Goal: Information Seeking & Learning: Learn about a topic

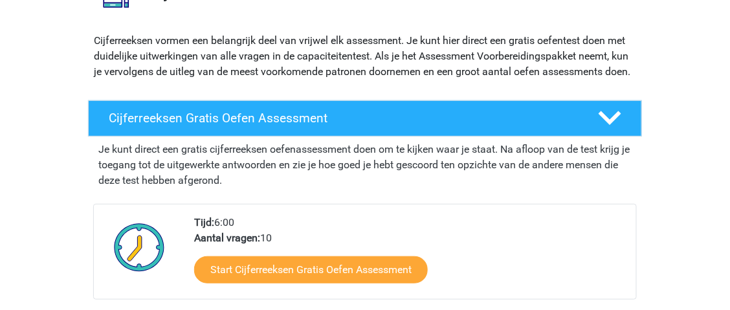
scroll to position [194, 0]
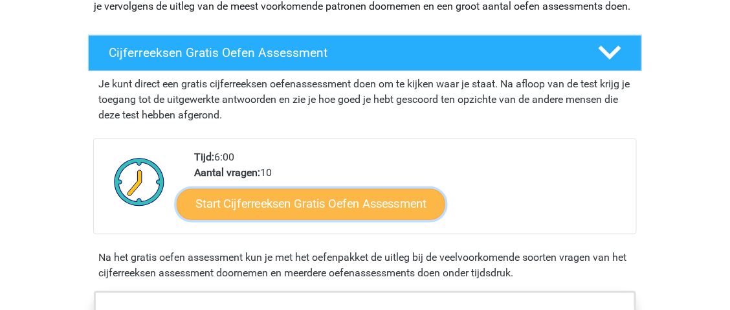
click at [364, 219] on link "Start Cijferreeksen Gratis Oefen Assessment" at bounding box center [311, 203] width 269 height 31
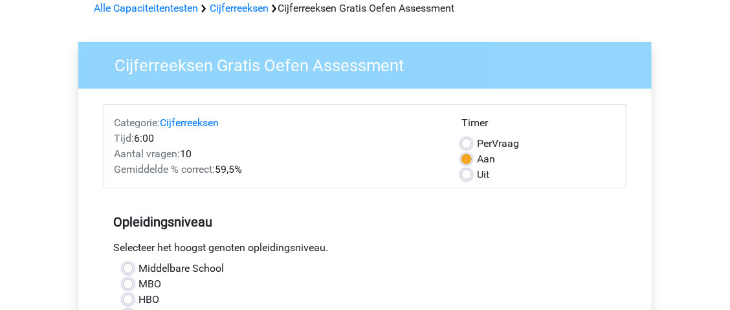
scroll to position [194, 0]
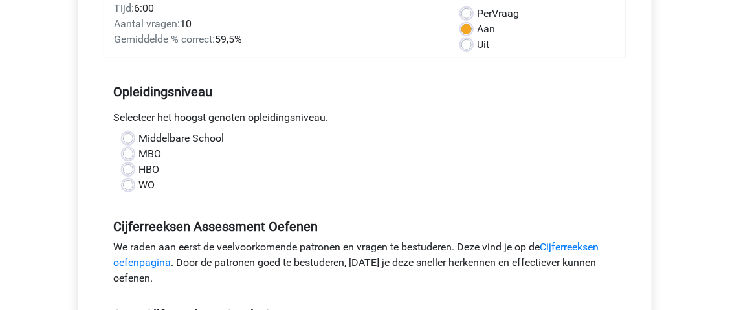
click at [139, 185] on label "WO" at bounding box center [147, 185] width 16 height 16
click at [133, 185] on input "WO" at bounding box center [128, 183] width 10 height 13
radio input "true"
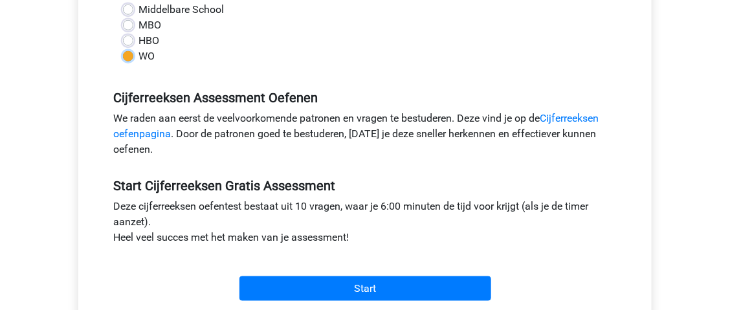
scroll to position [388, 0]
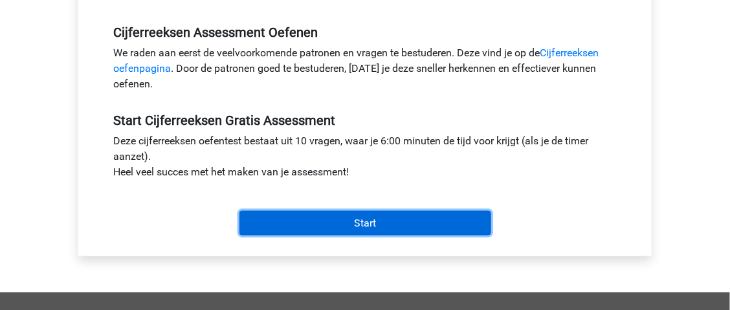
click at [316, 219] on input "Start" at bounding box center [365, 223] width 252 height 25
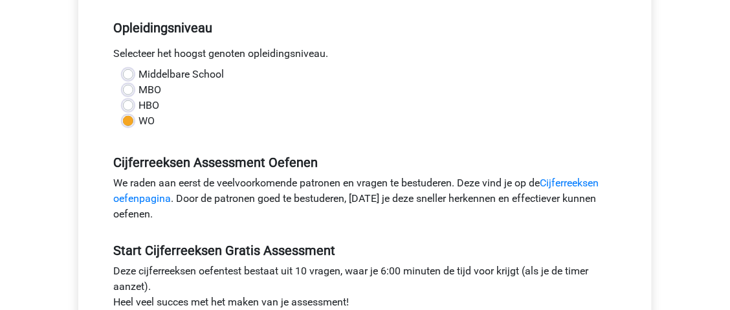
scroll to position [194, 0]
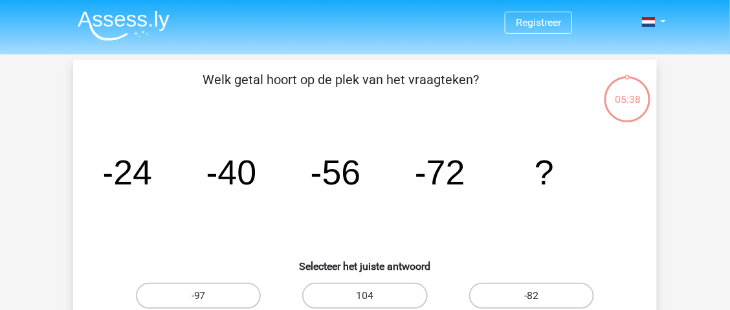
scroll to position [129, 0]
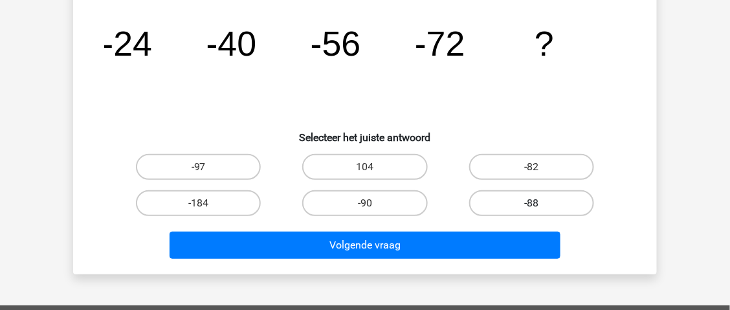
click at [527, 214] on label "-88" at bounding box center [531, 203] width 125 height 26
click at [531, 212] on input "-88" at bounding box center [535, 207] width 8 height 8
radio input "true"
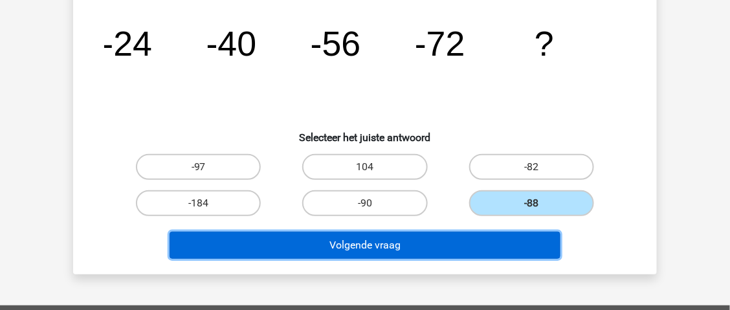
click at [447, 250] on button "Volgende vraag" at bounding box center [366, 245] width 392 height 27
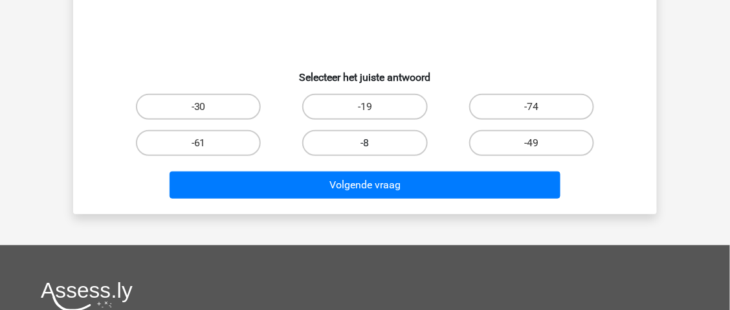
scroll to position [124, 0]
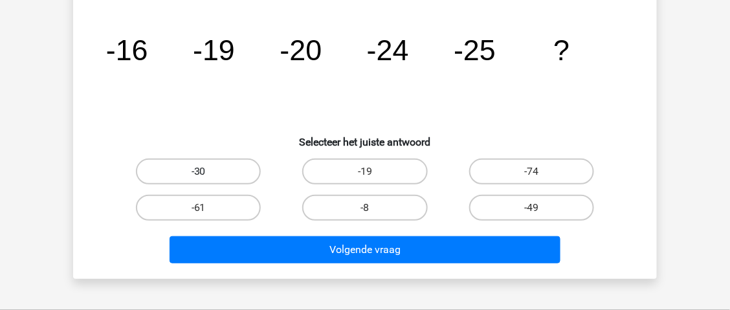
click at [235, 166] on label "-30" at bounding box center [198, 172] width 125 height 26
click at [207, 172] on input "-30" at bounding box center [203, 176] width 8 height 8
radio input "true"
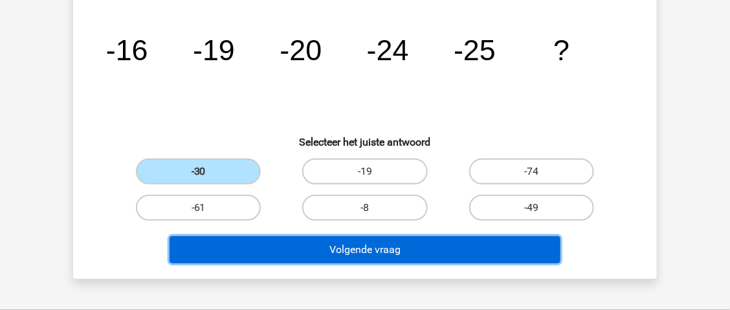
click at [318, 245] on button "Volgende vraag" at bounding box center [366, 249] width 392 height 27
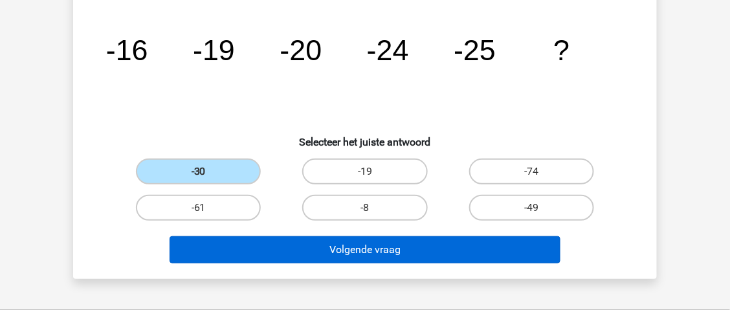
scroll to position [60, 0]
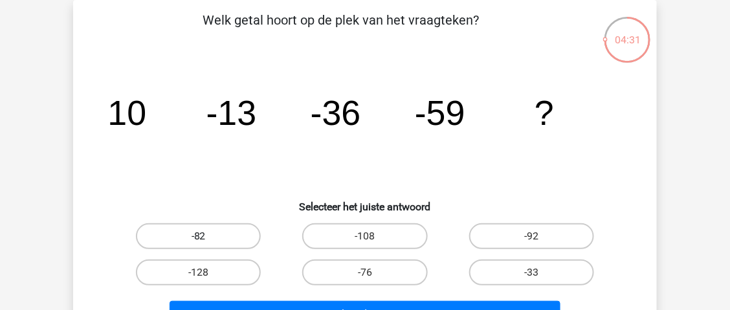
click at [234, 238] on label "-82" at bounding box center [198, 236] width 125 height 26
click at [207, 238] on input "-82" at bounding box center [203, 240] width 8 height 8
radio input "true"
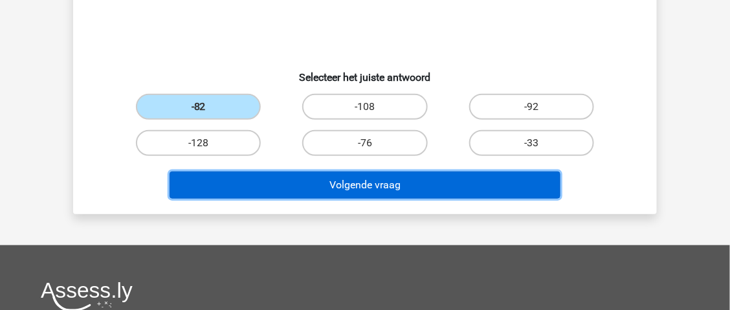
click at [379, 191] on button "Volgende vraag" at bounding box center [366, 185] width 392 height 27
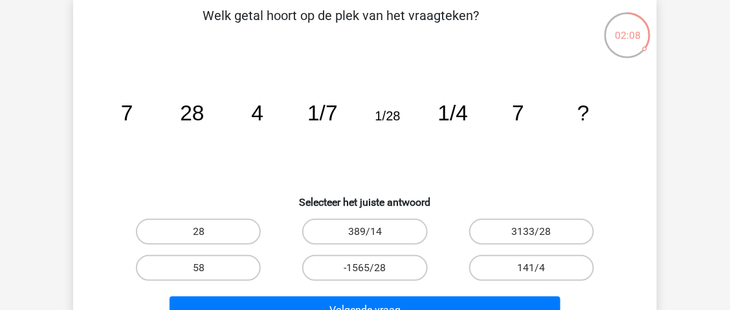
scroll to position [0, 0]
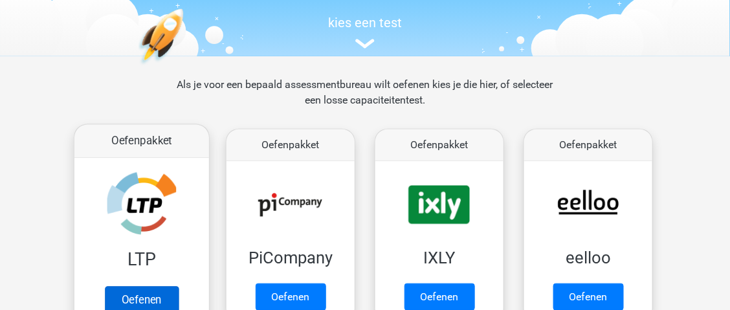
scroll to position [194, 0]
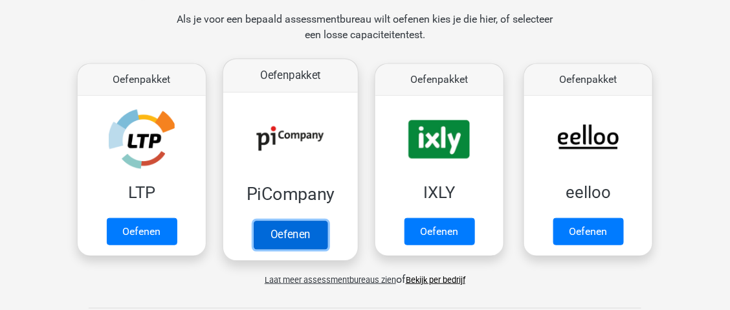
click at [302, 248] on link "Oefenen" at bounding box center [291, 235] width 74 height 28
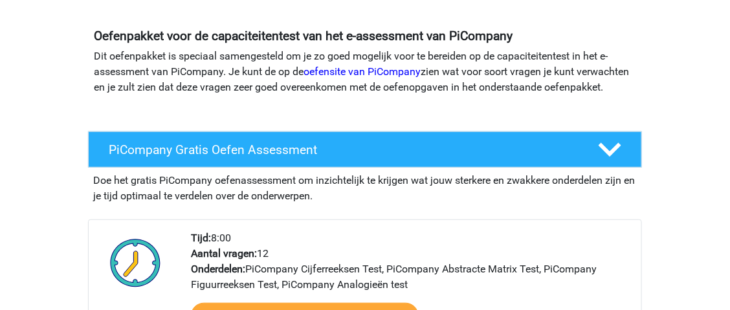
scroll to position [258, 0]
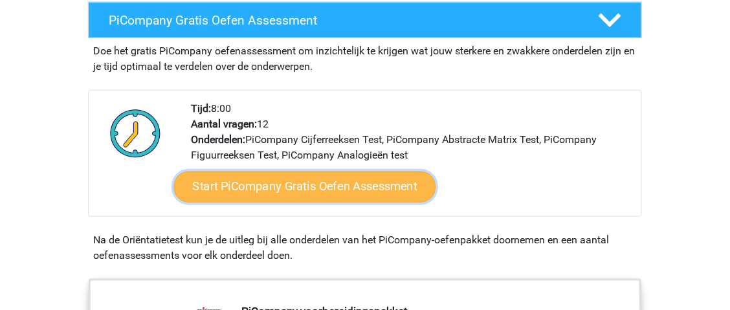
click at [329, 203] on link "Start PiCompany Gratis Oefen Assessment" at bounding box center [305, 187] width 262 height 31
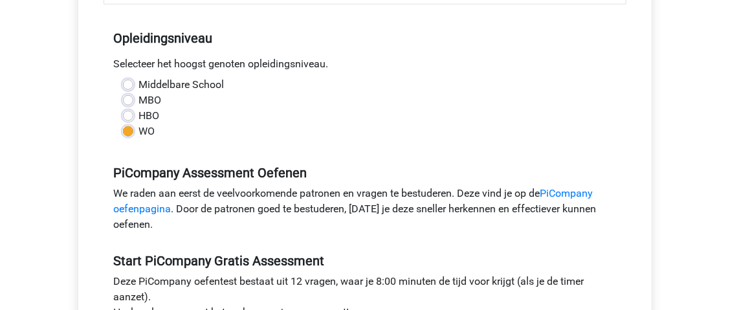
scroll to position [453, 0]
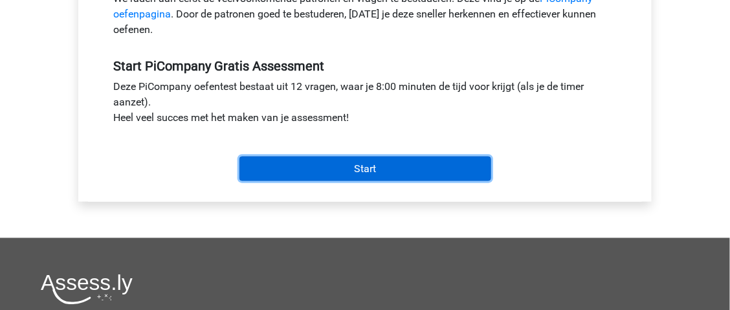
click at [417, 181] on input "Start" at bounding box center [365, 169] width 252 height 25
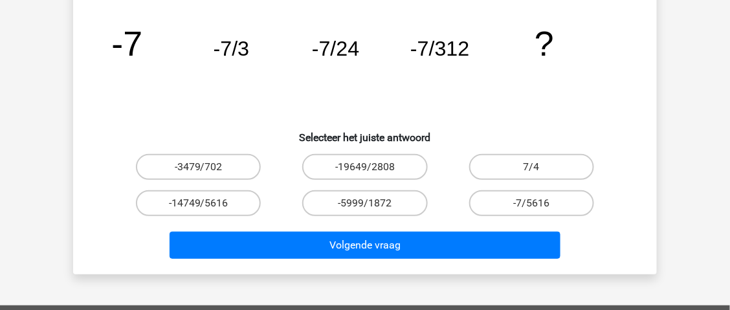
scroll to position [64, 0]
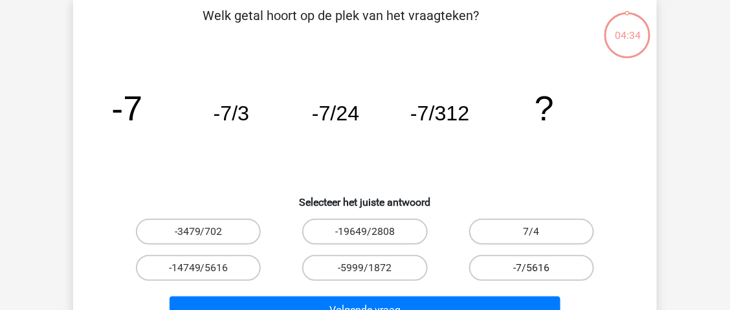
click at [549, 269] on label "-7/5616" at bounding box center [531, 268] width 125 height 26
click at [540, 269] on input "-7/5616" at bounding box center [535, 272] width 8 height 8
radio input "true"
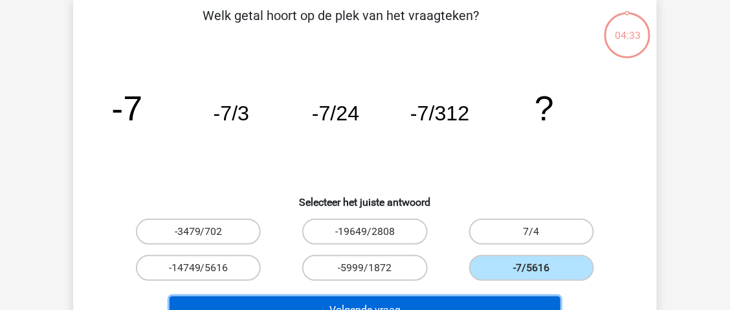
click at [483, 301] on button "Volgende vraag" at bounding box center [366, 309] width 392 height 27
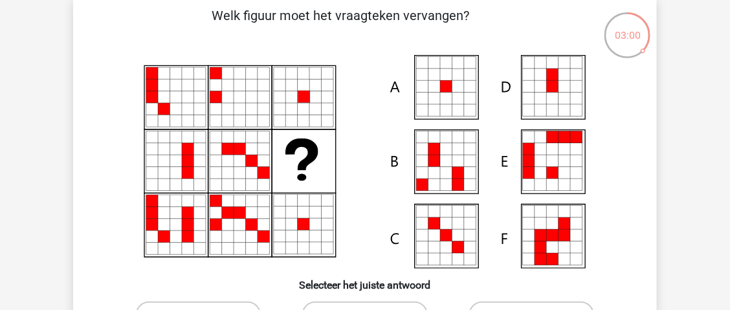
click at [458, 87] on icon at bounding box center [458, 87] width 12 height 12
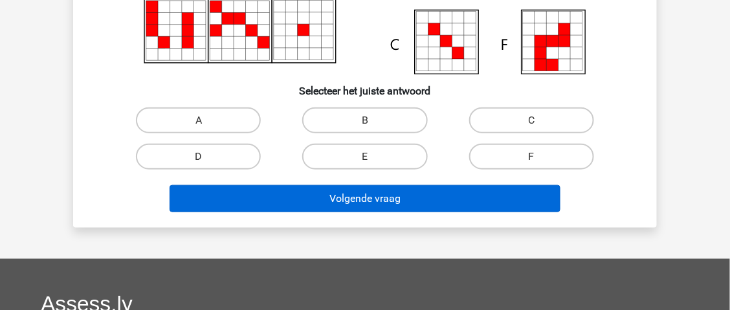
scroll to position [323, 0]
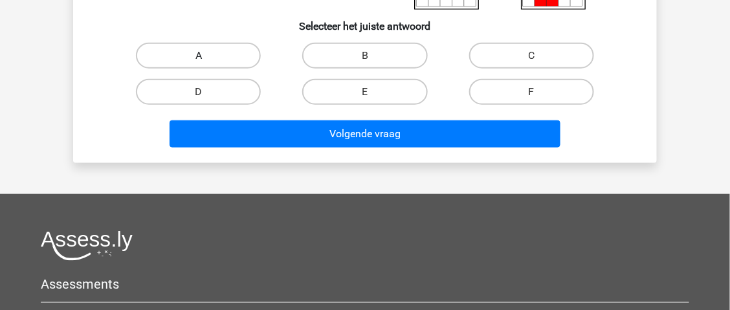
click at [232, 59] on label "A" at bounding box center [198, 56] width 125 height 26
click at [207, 59] on input "A" at bounding box center [203, 60] width 8 height 8
radio input "true"
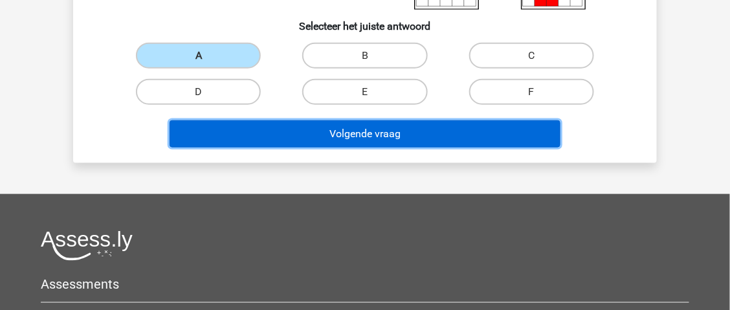
click at [319, 129] on button "Volgende vraag" at bounding box center [366, 133] width 392 height 27
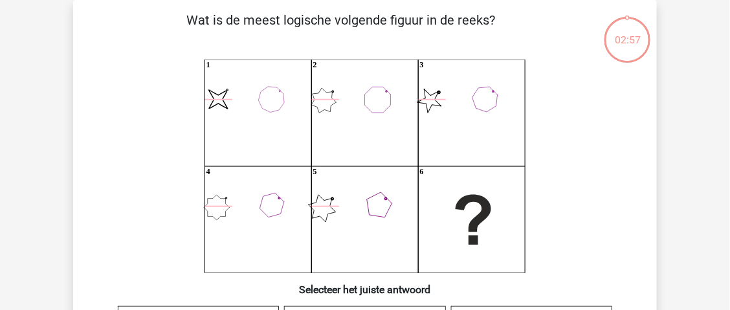
scroll to position [0, 0]
